Goal: Information Seeking & Learning: Learn about a topic

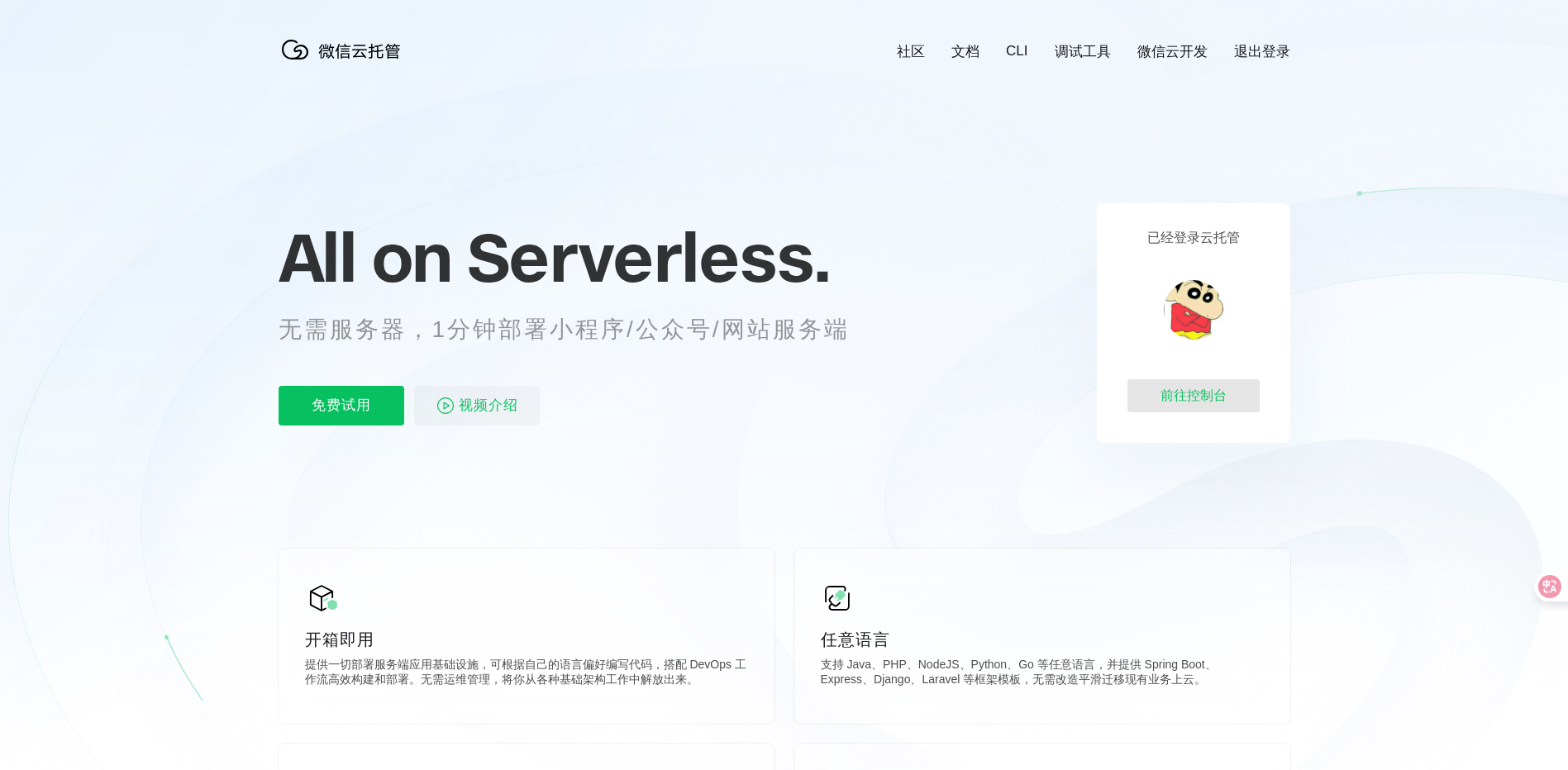
click at [1220, 395] on div "前往控制台" at bounding box center [1193, 396] width 132 height 33
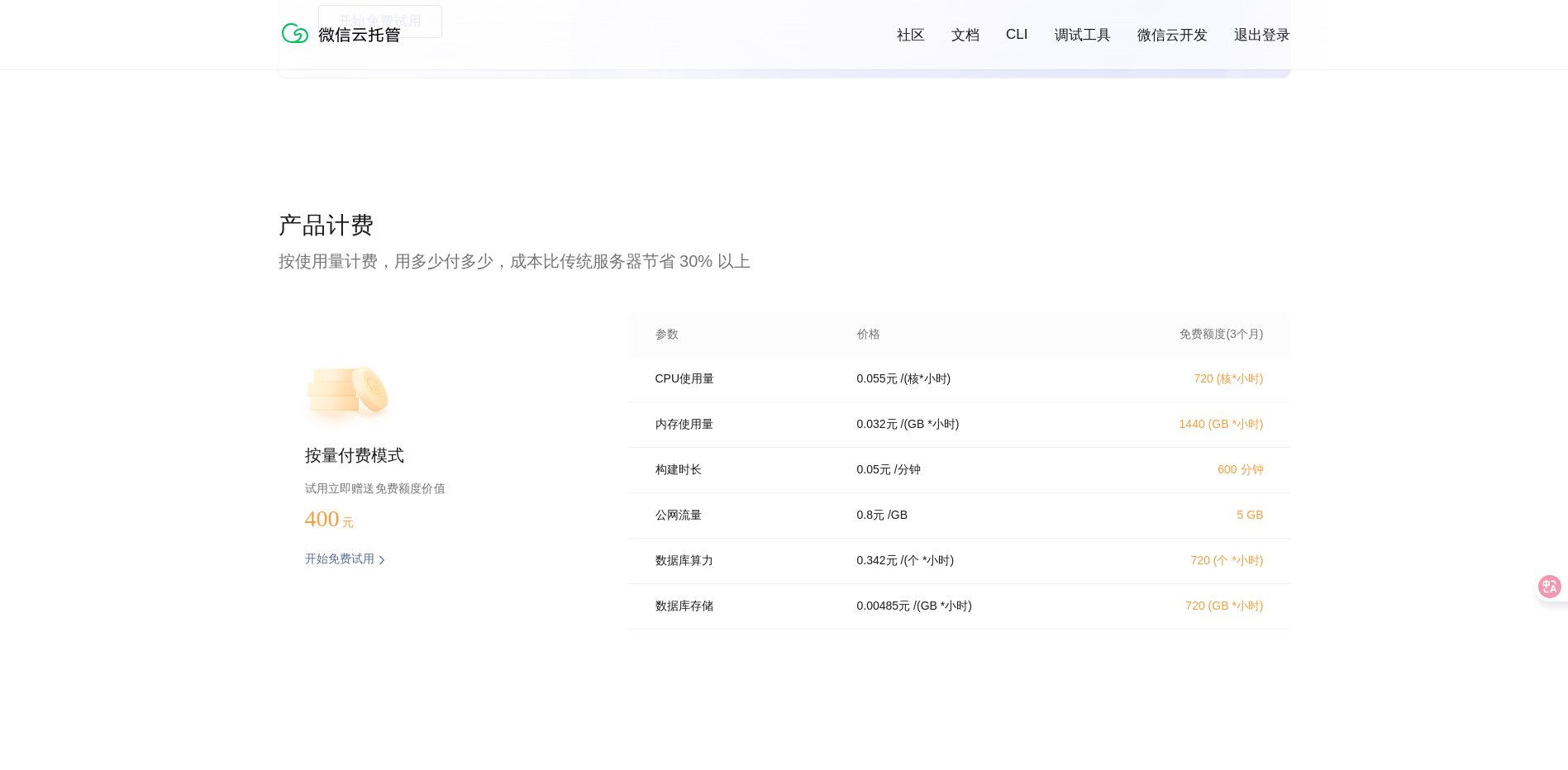
scroll to position [3095, 0]
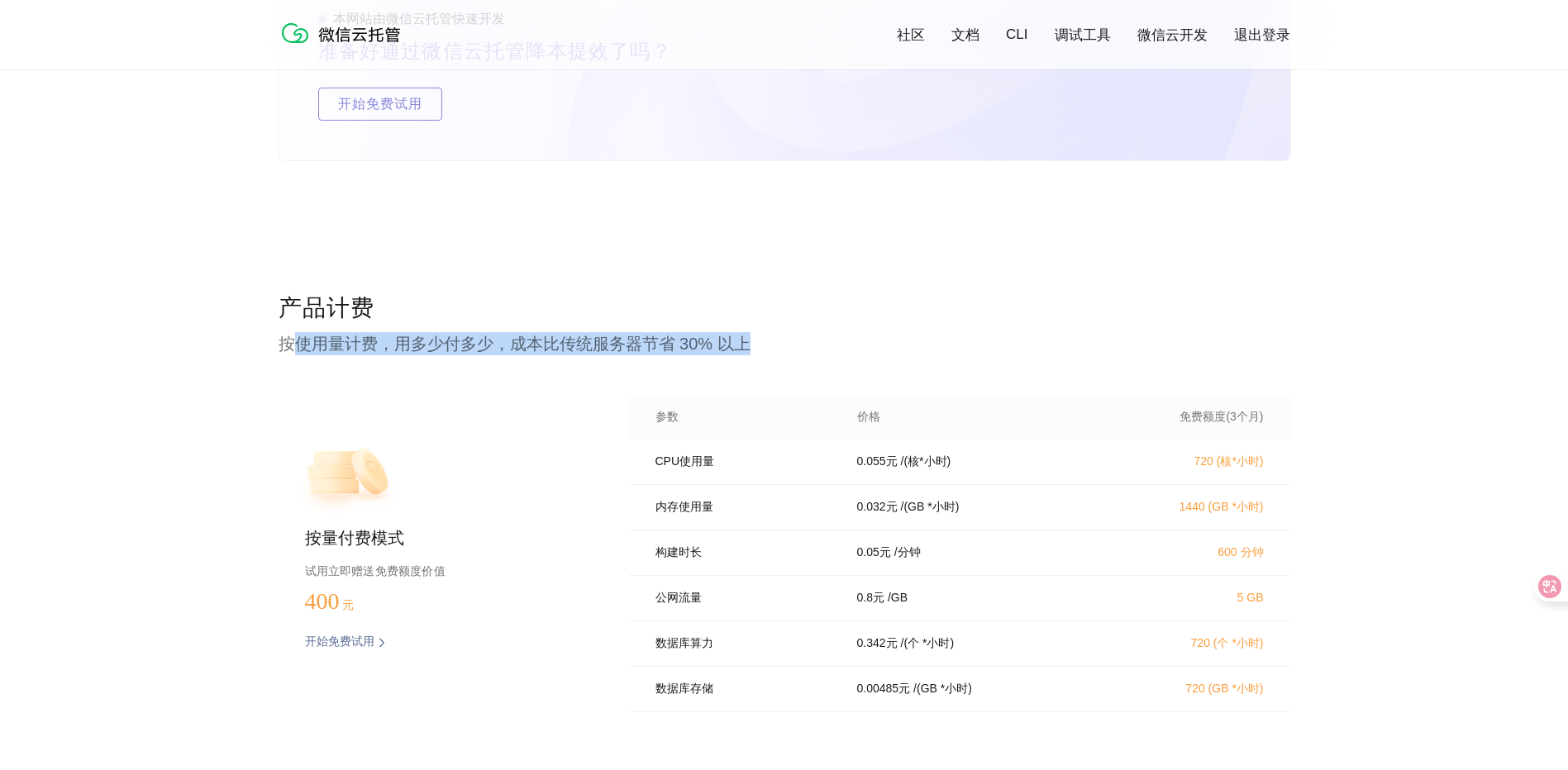
drag, startPoint x: 301, startPoint y: 342, endPoint x: 782, endPoint y: 346, distance: 481.0
click at [782, 346] on p "按使用量计费，用多少付多少，成本比传统服务器节省 30% 以上" at bounding box center [784, 343] width 1012 height 23
drag, startPoint x: 782, startPoint y: 346, endPoint x: 933, endPoint y: 339, distance: 151.2
click at [933, 339] on p "按使用量计费，用多少付多少，成本比传统服务器节省 30% 以上" at bounding box center [784, 343] width 1012 height 23
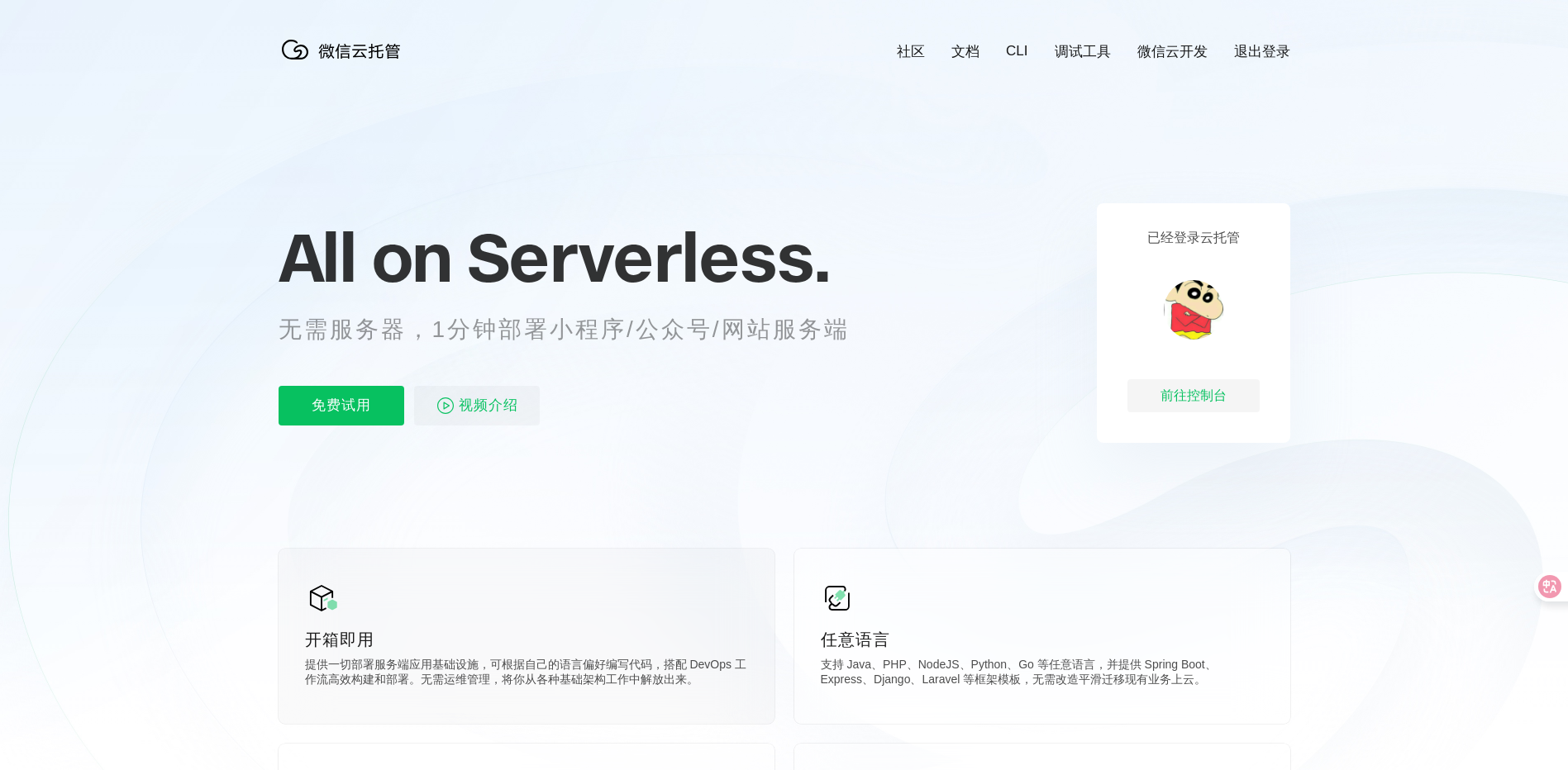
scroll to position [0, 2939]
click at [1209, 388] on div "前往控制台" at bounding box center [1193, 396] width 132 height 33
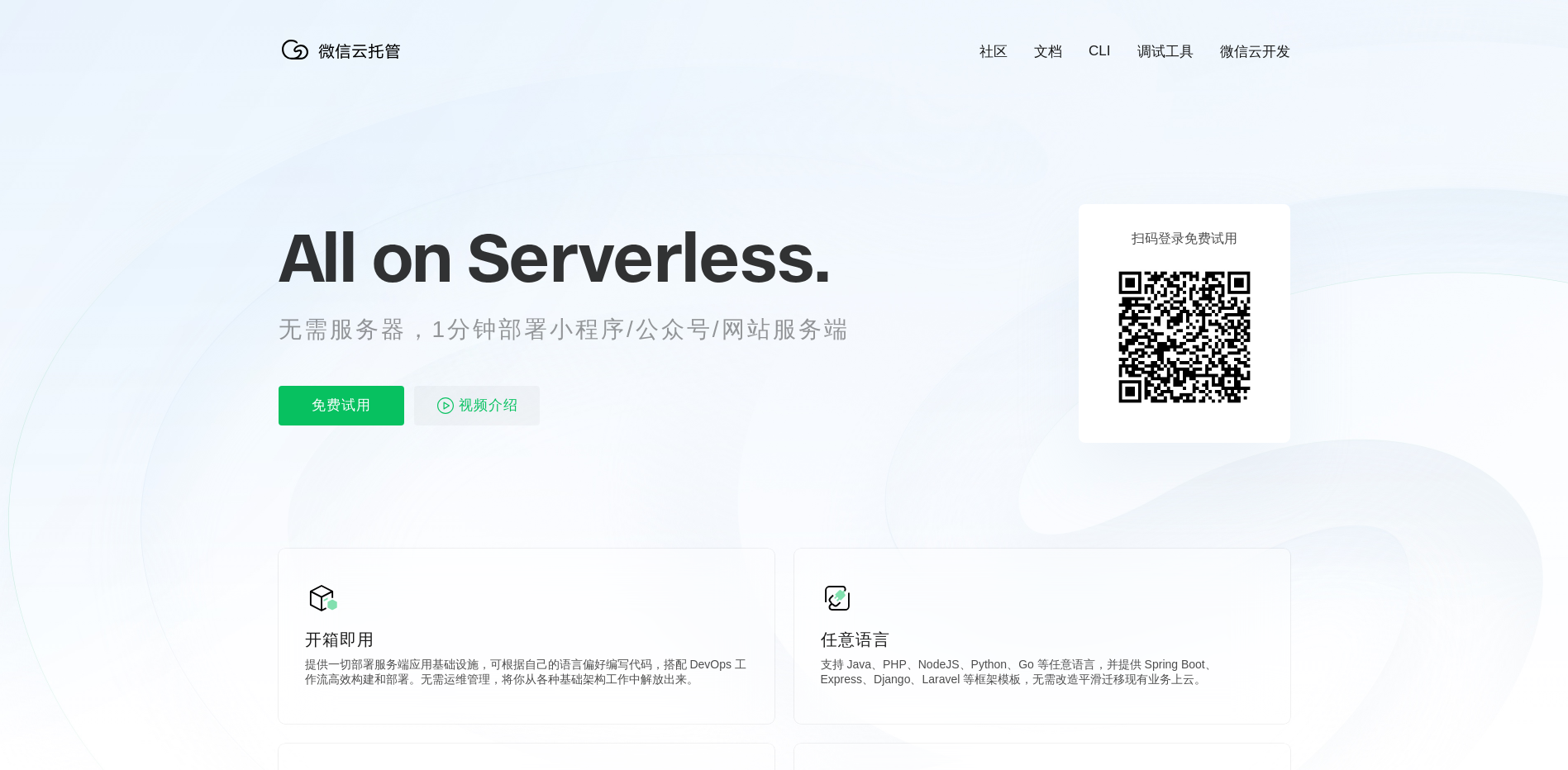
scroll to position [0, 2939]
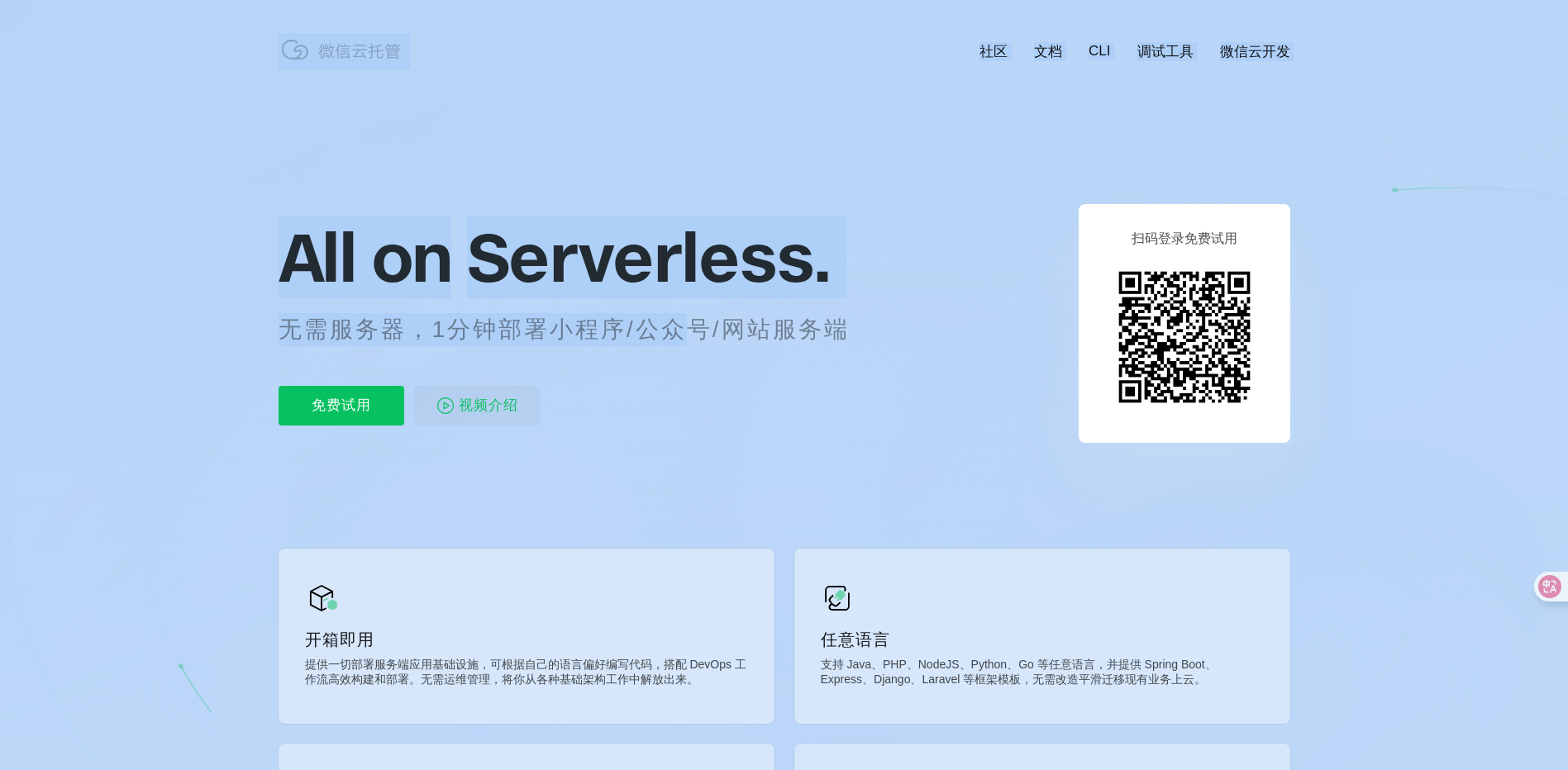
drag, startPoint x: 302, startPoint y: 330, endPoint x: 698, endPoint y: 341, distance: 396.2
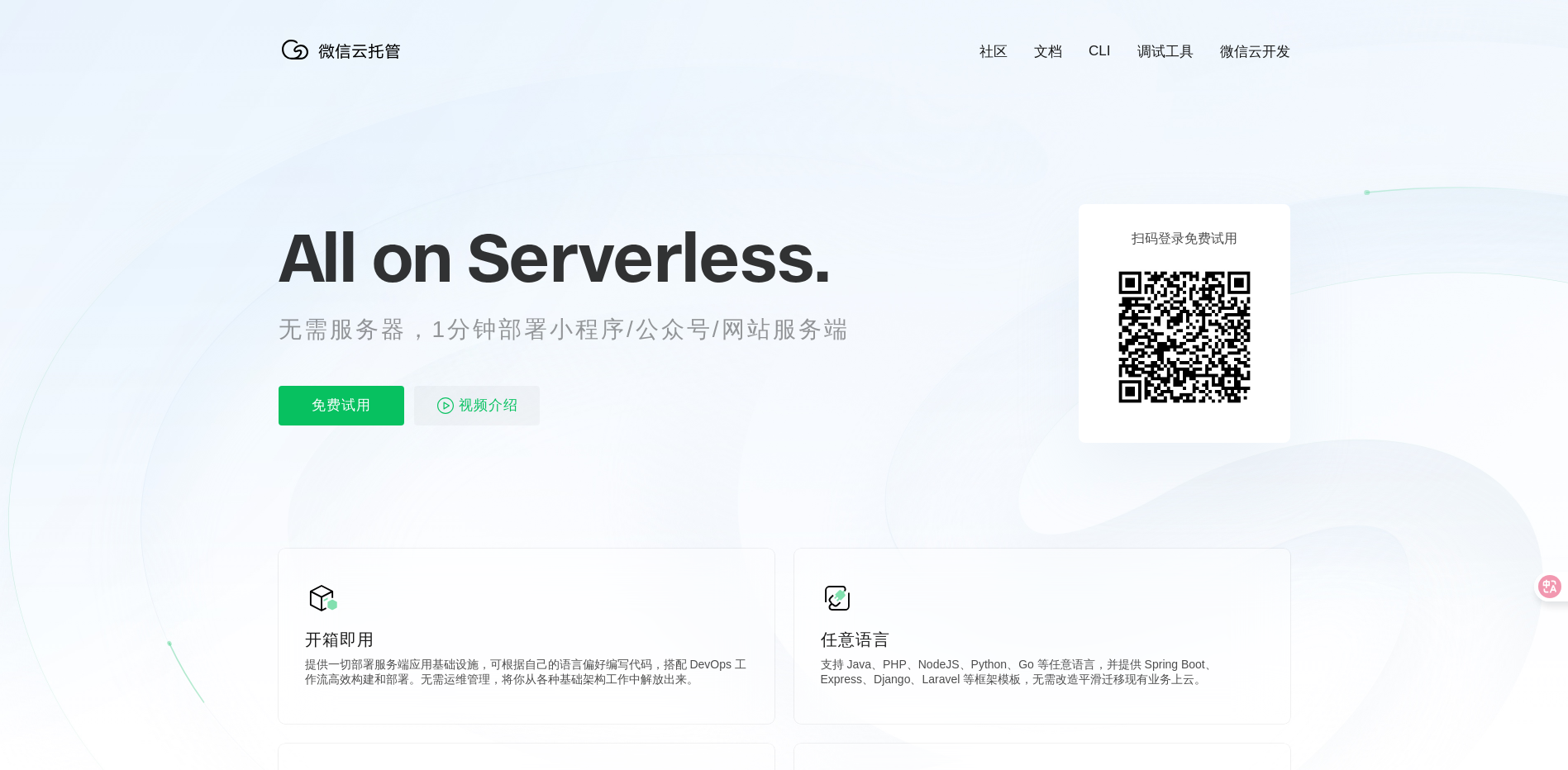
drag, startPoint x: 699, startPoint y: 341, endPoint x: 785, endPoint y: 406, distance: 107.8
click at [785, 406] on div "免费试用 视频介绍" at bounding box center [584, 406] width 611 height 40
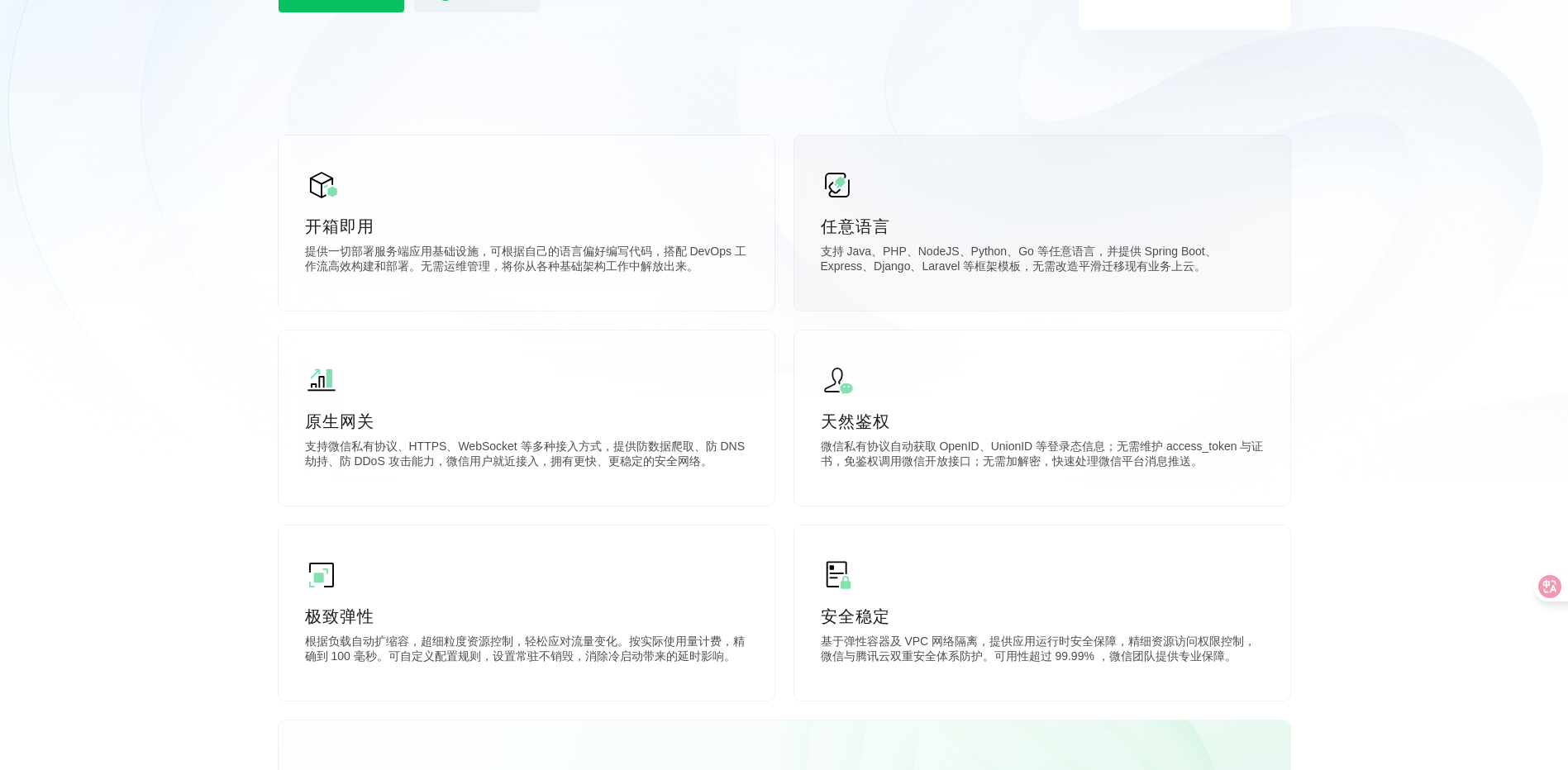
scroll to position [0, 0]
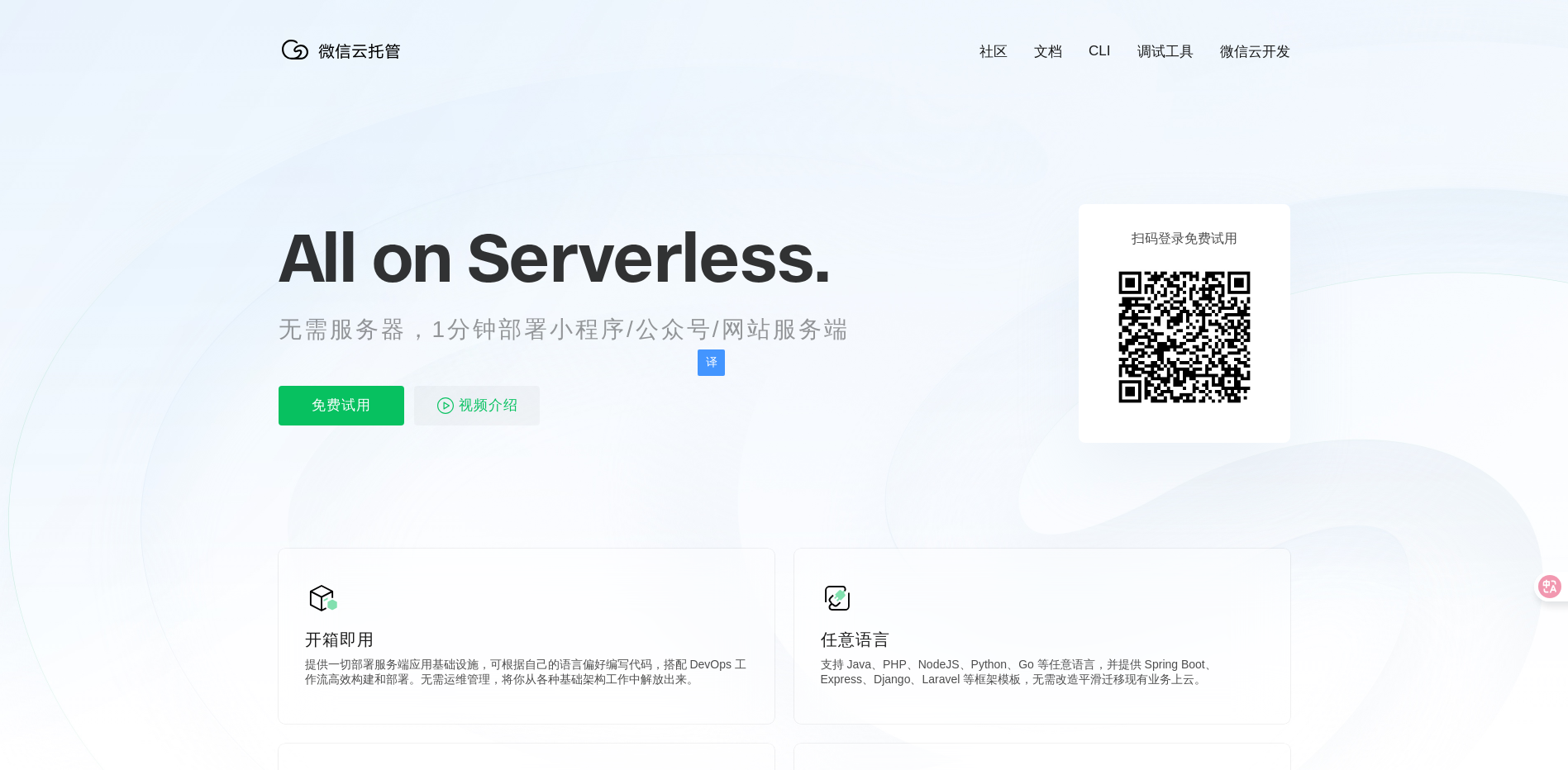
click at [1240, 56] on link "微信云开发" at bounding box center [1254, 52] width 70 height 19
